Goal: Information Seeking & Learning: Learn about a topic

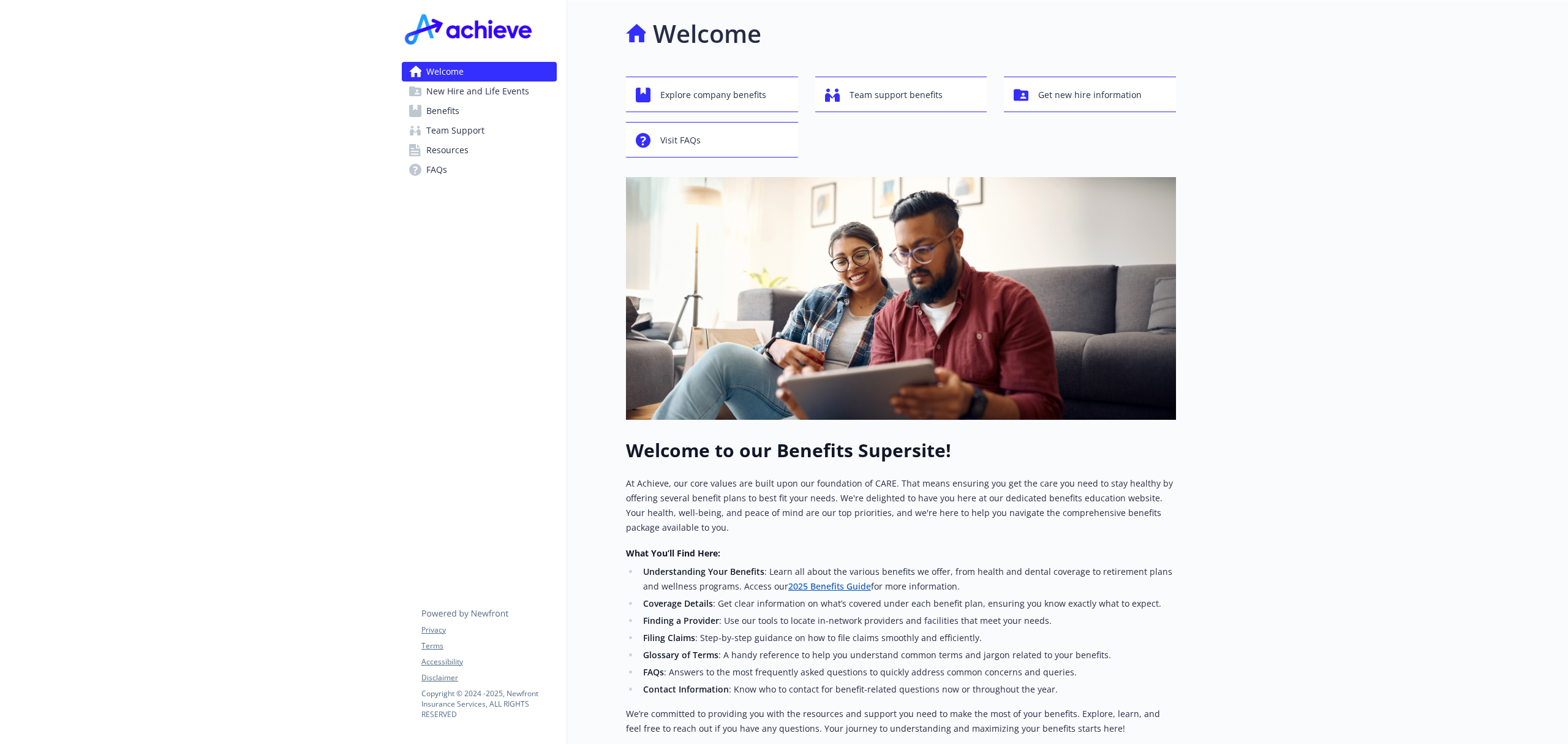
click at [457, 84] on span "New Hire and Life Events" at bounding box center [477, 91] width 103 height 19
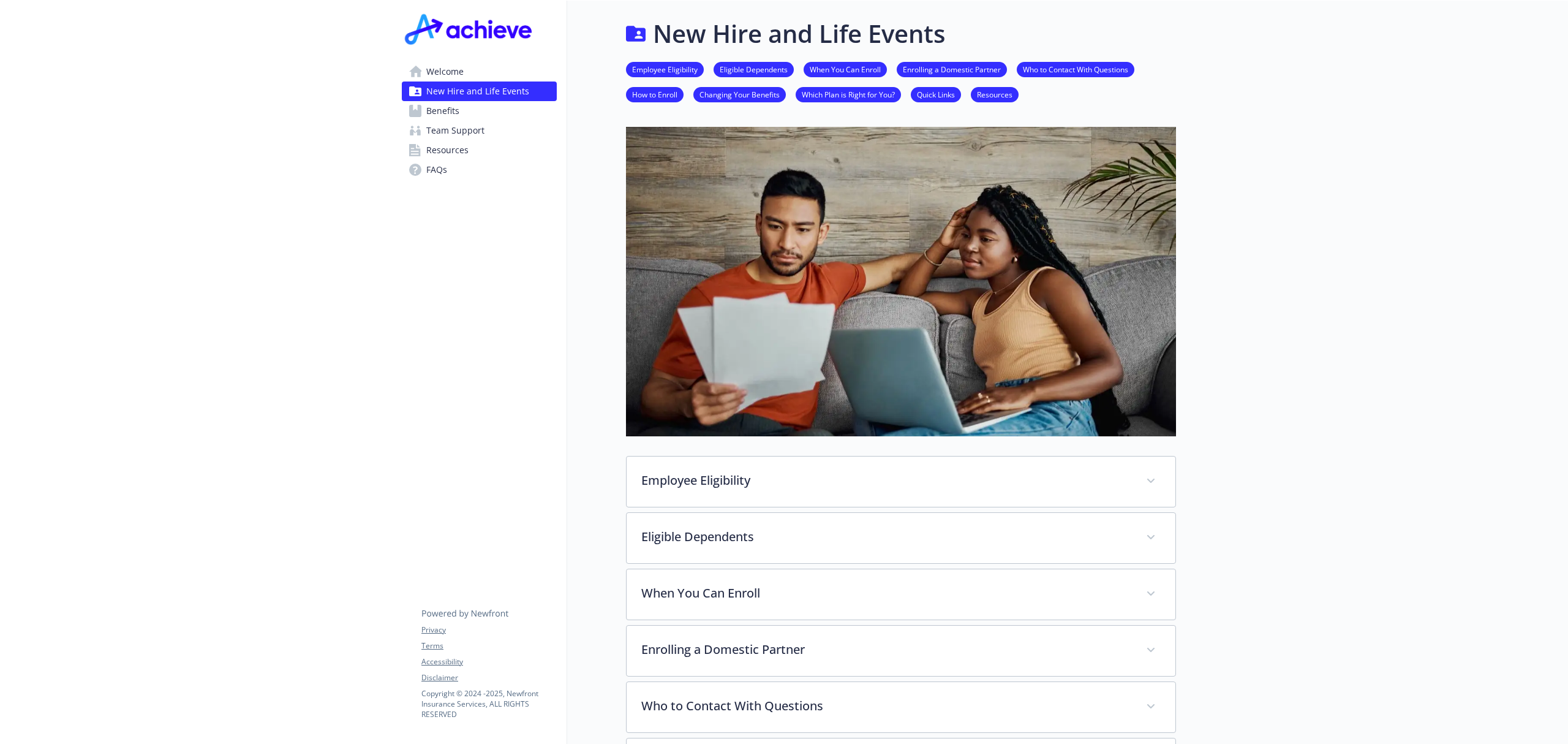
click at [442, 142] on span "Resources" at bounding box center [447, 150] width 42 height 19
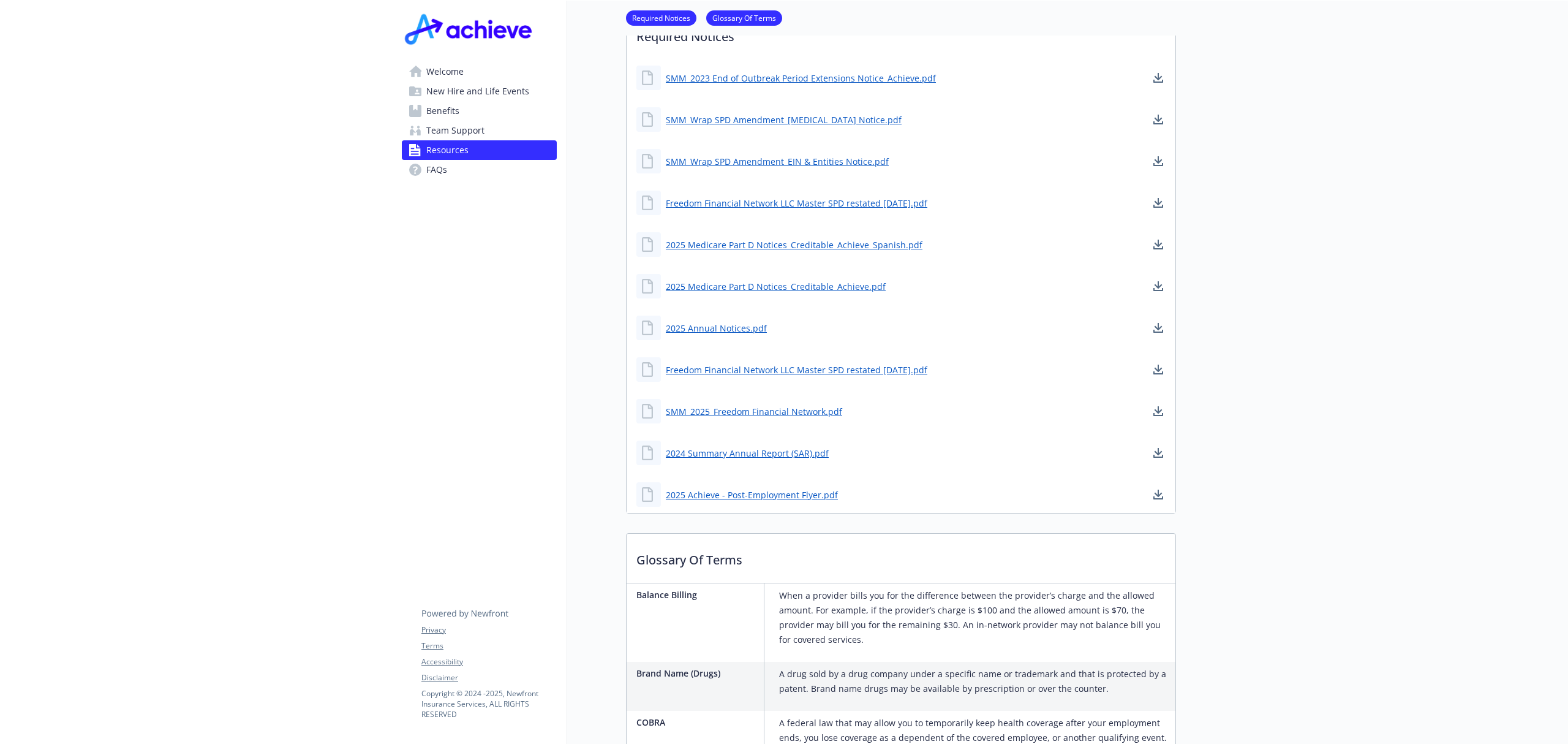
scroll to position [353, 0]
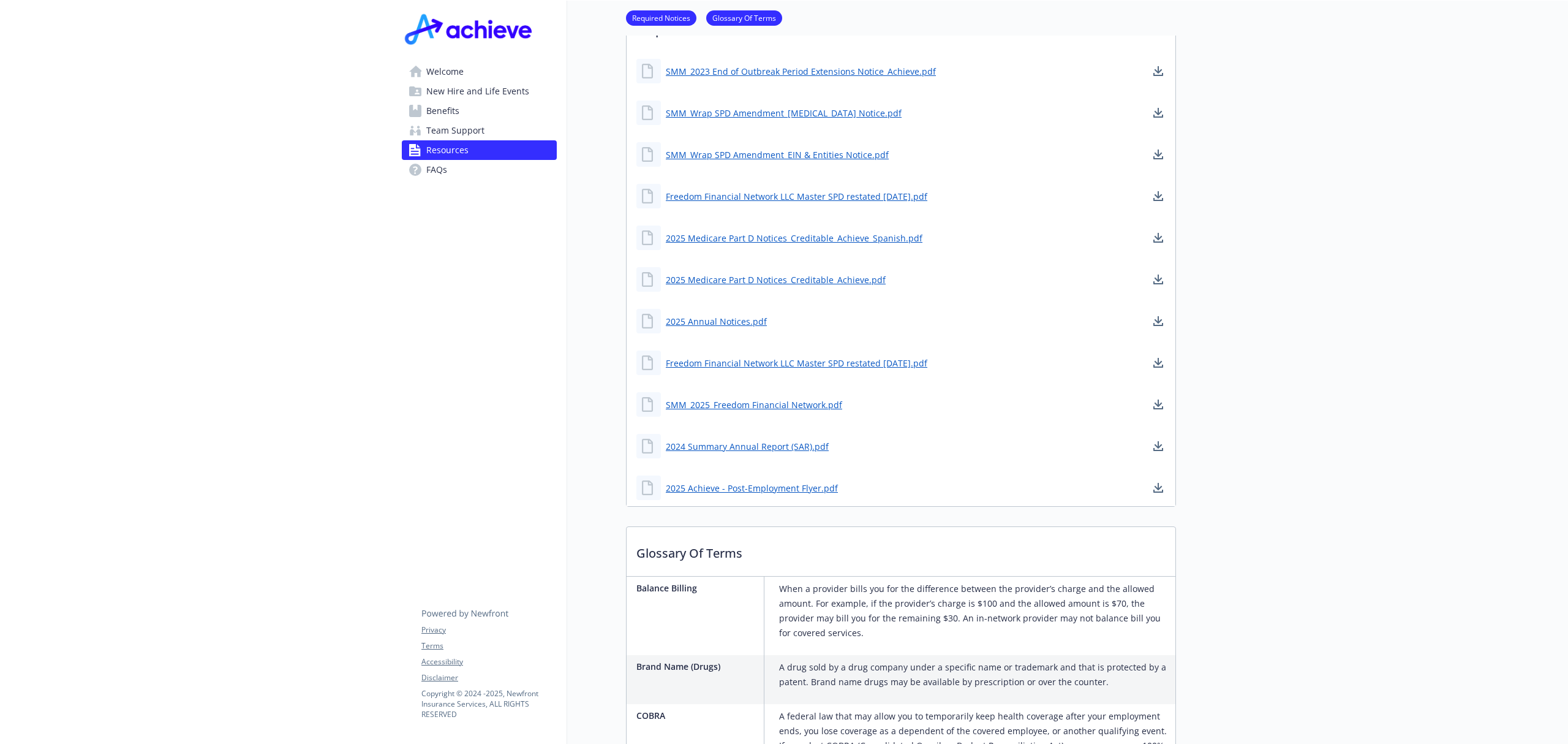
click at [440, 90] on span "New Hire and Life Events" at bounding box center [477, 91] width 103 height 19
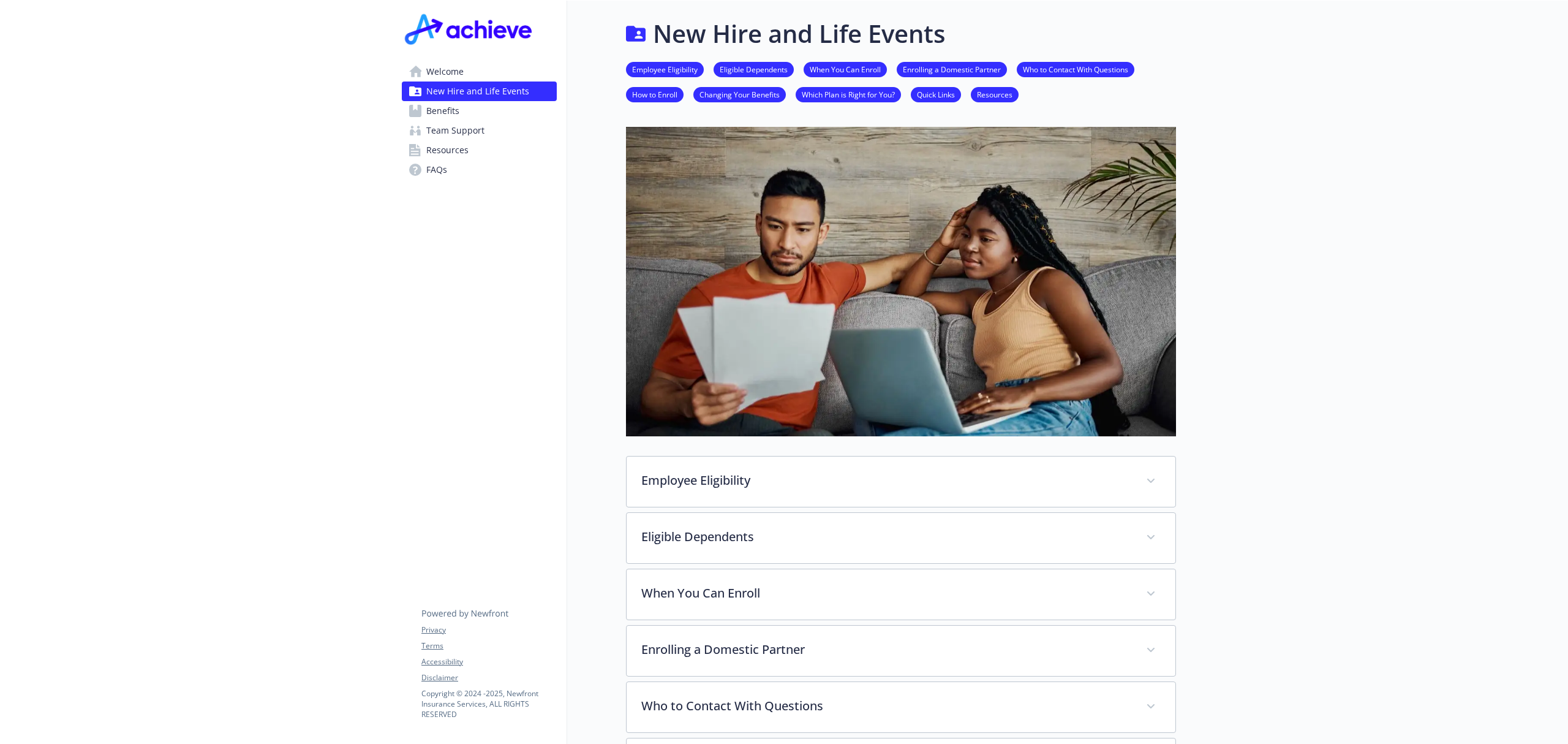
click at [446, 108] on span "Benefits" at bounding box center [443, 111] width 33 height 19
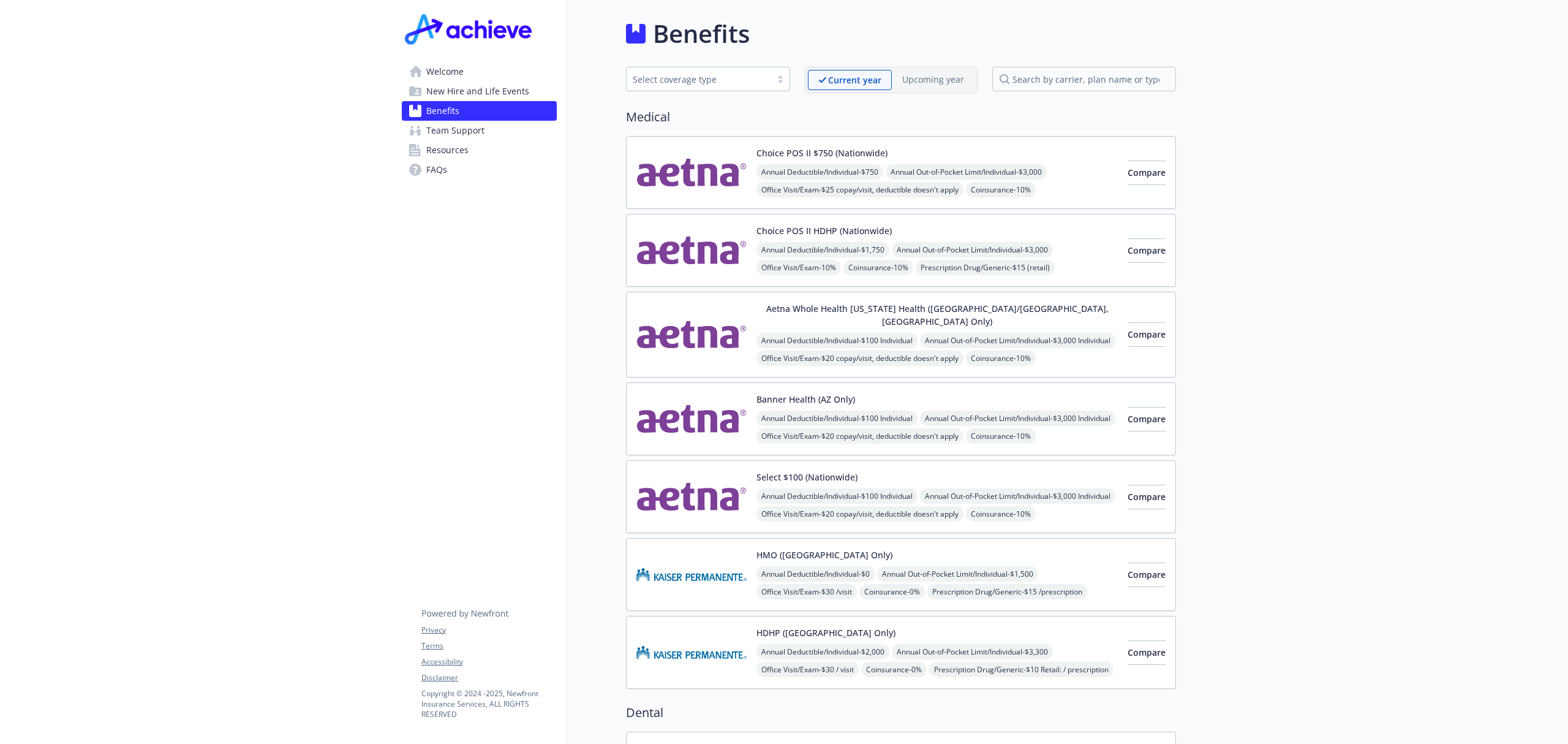
click at [917, 92] on div "There are no upcoming plans at this time" at bounding box center [933, 103] width 180 height 23
click at [916, 82] on p "Upcoming year" at bounding box center [933, 79] width 62 height 13
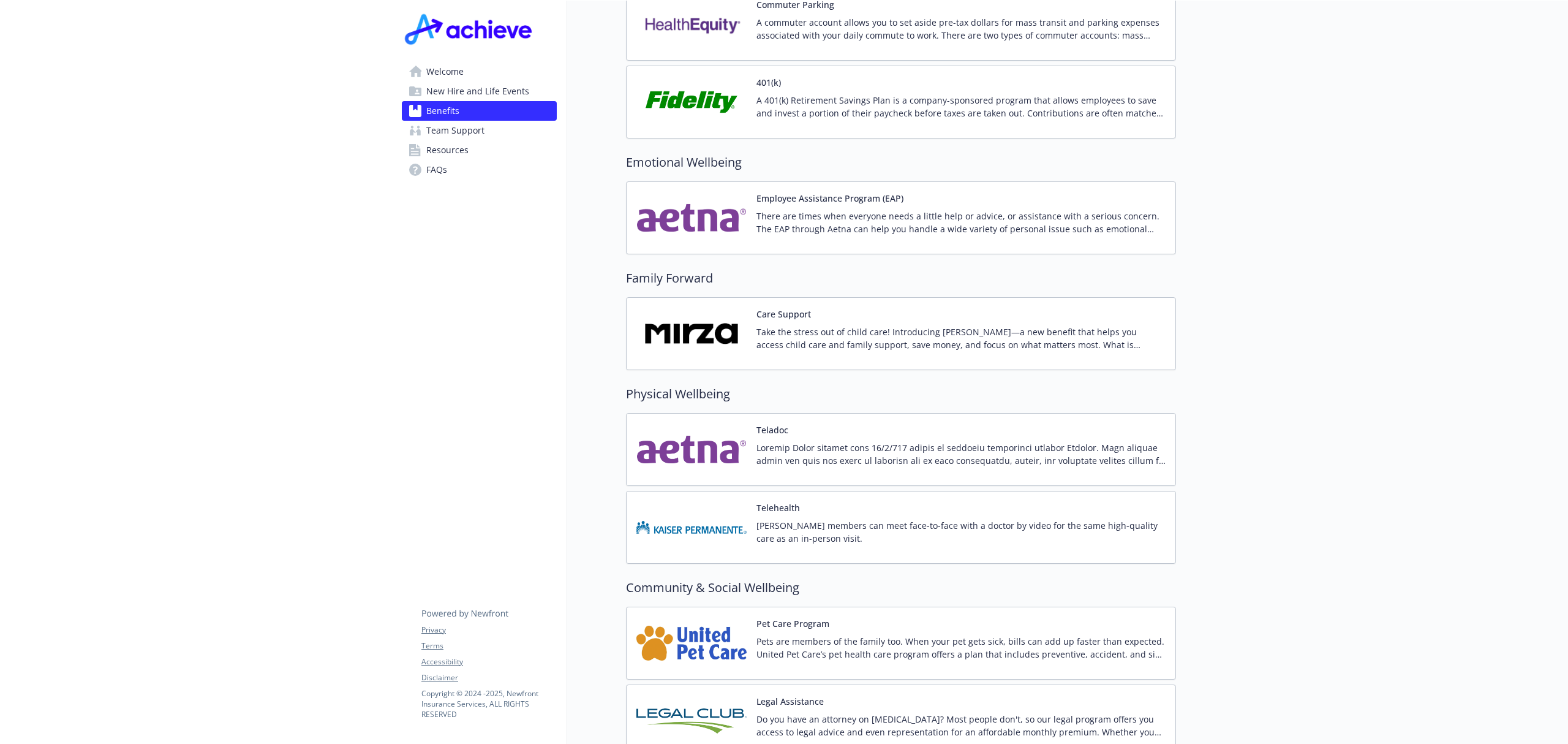
click at [809, 315] on button "Care Support" at bounding box center [783, 314] width 54 height 13
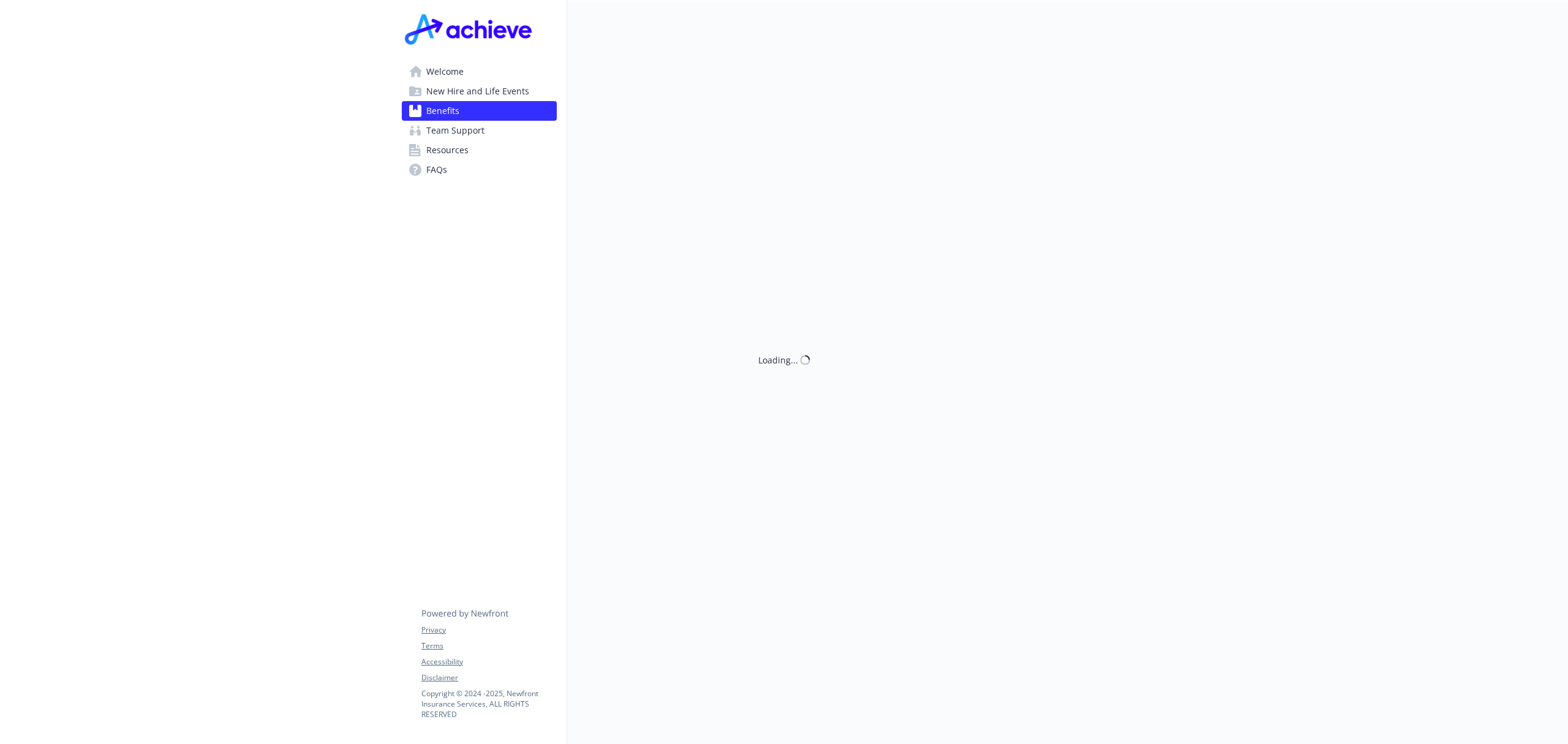
scroll to position [2179, 0]
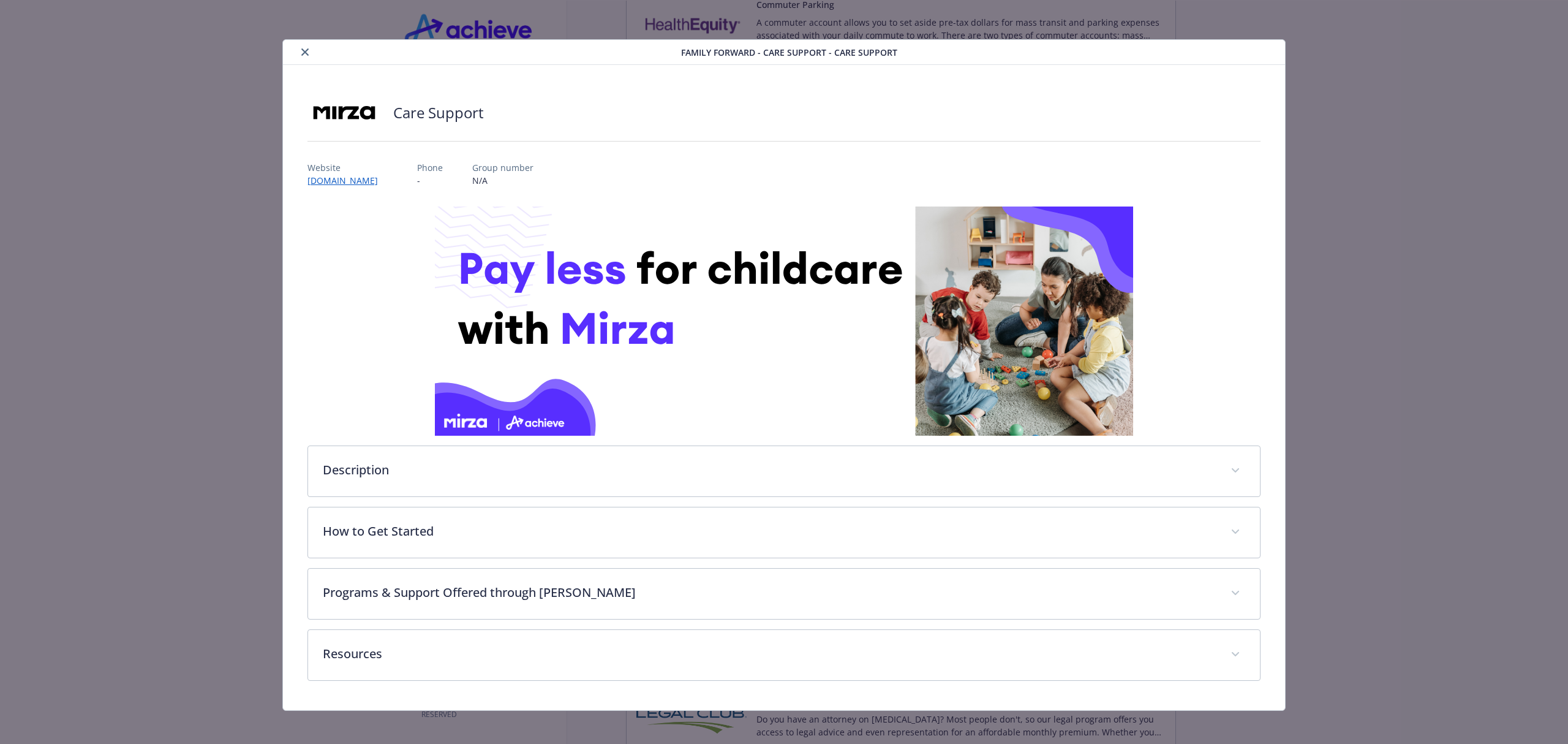
click at [309, 54] on button "close" at bounding box center [304, 51] width 15 height 15
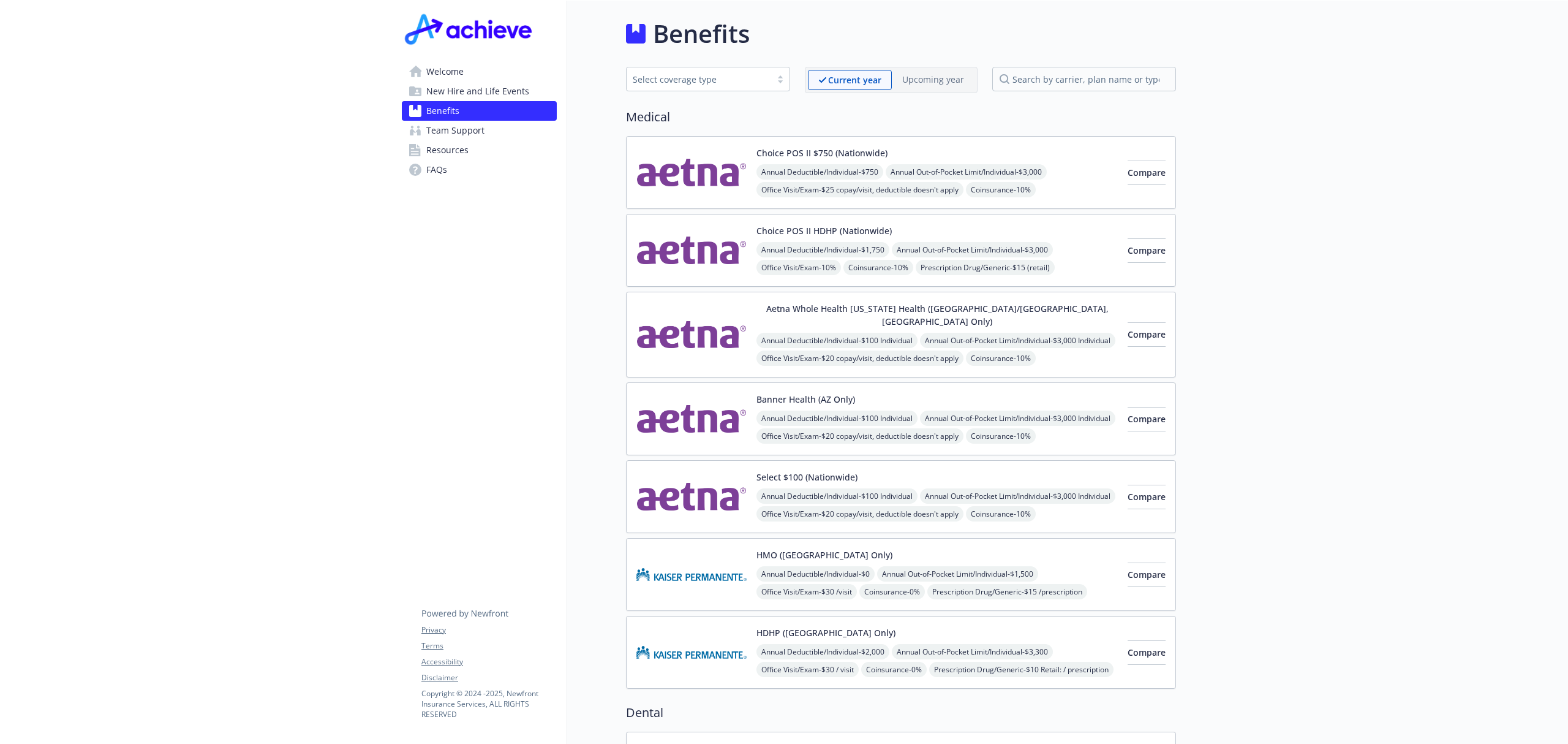
click at [439, 143] on span "Resources" at bounding box center [447, 150] width 42 height 19
